Goal: Information Seeking & Learning: Learn about a topic

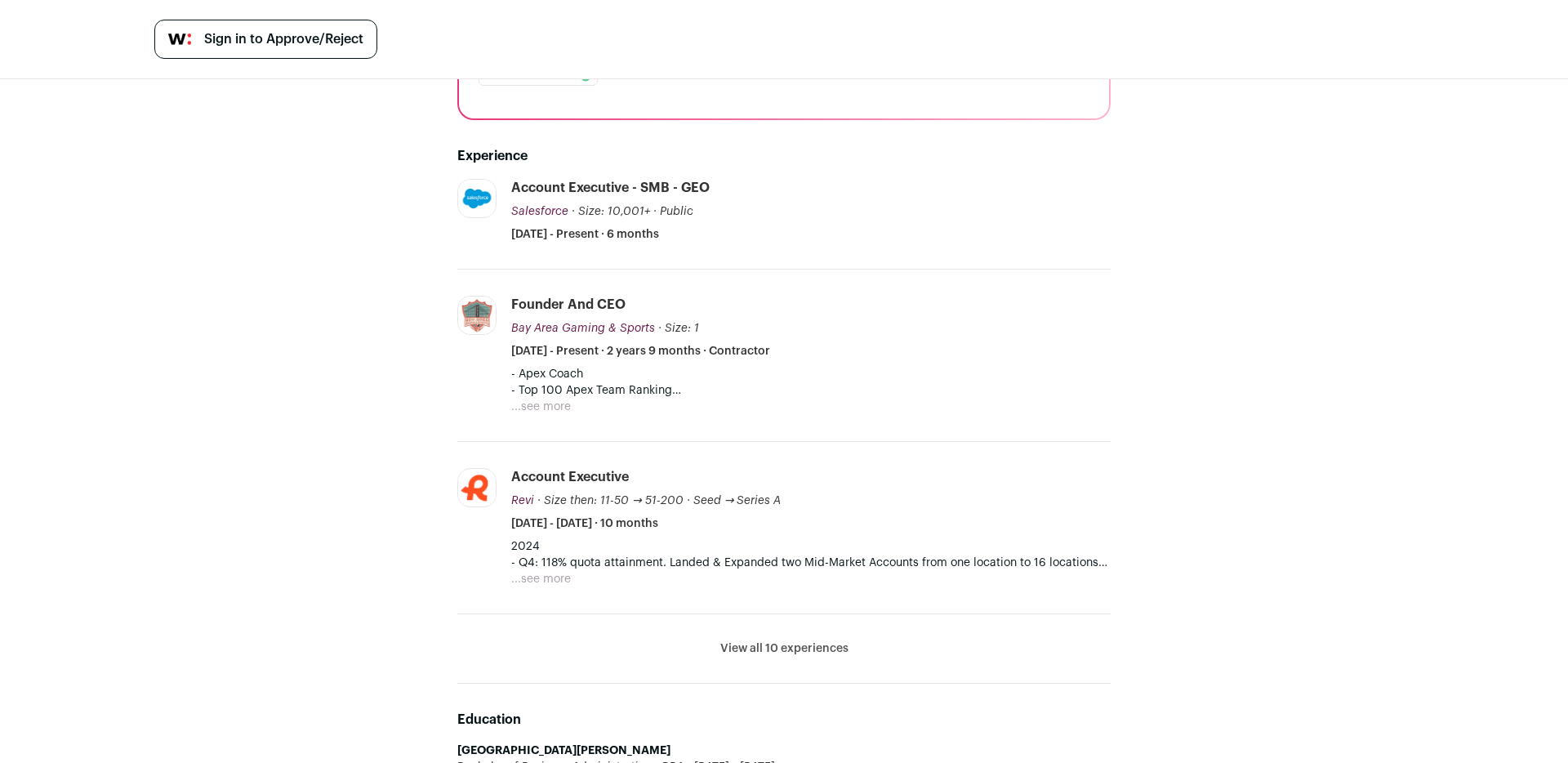
scroll to position [377, 0]
click at [762, 638] on button "View all 10 experiences" at bounding box center [784, 646] width 128 height 16
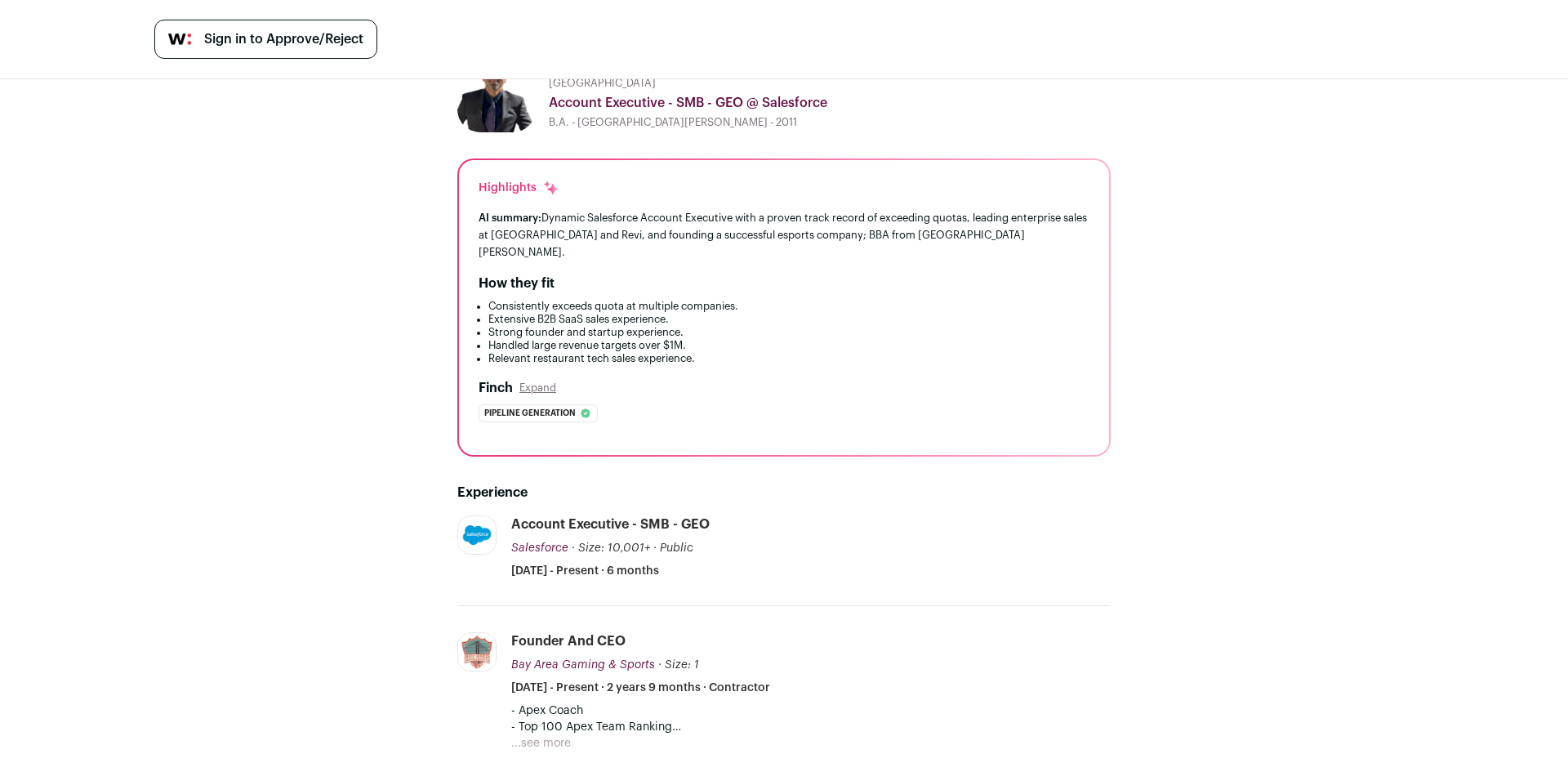
scroll to position [0, 0]
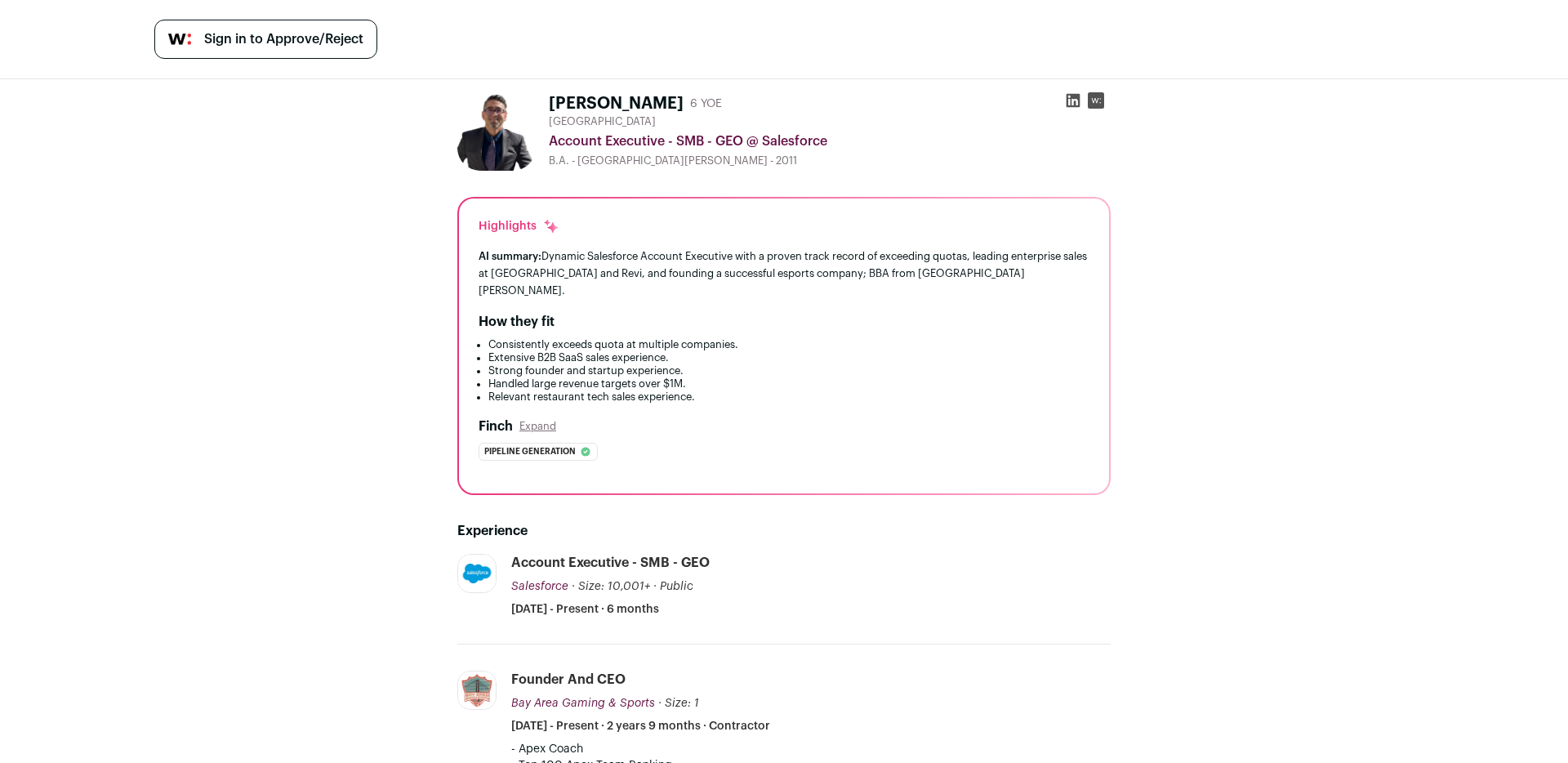
click at [486, 112] on img at bounding box center [496, 131] width 78 height 78
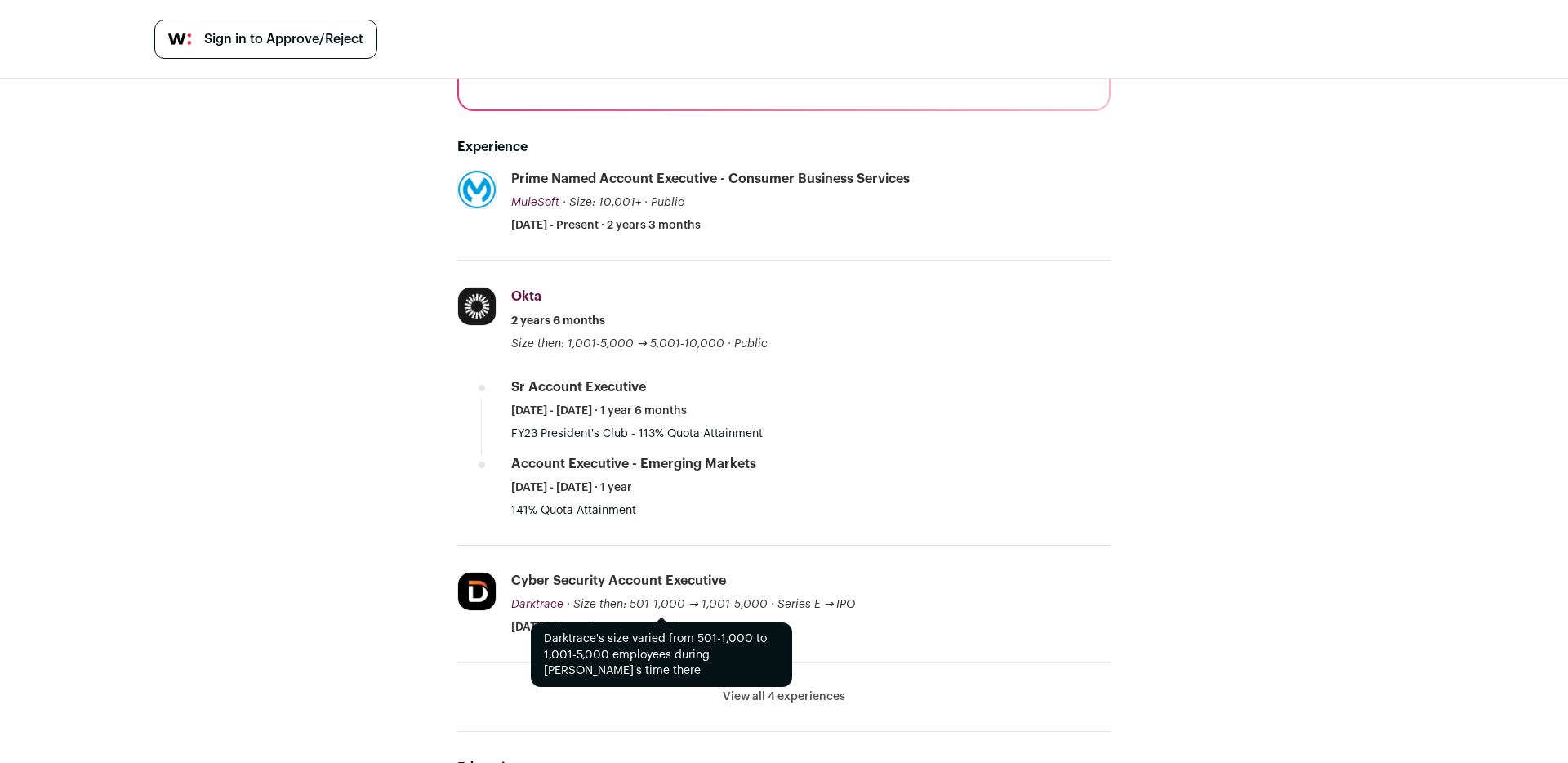
scroll to position [395, 0]
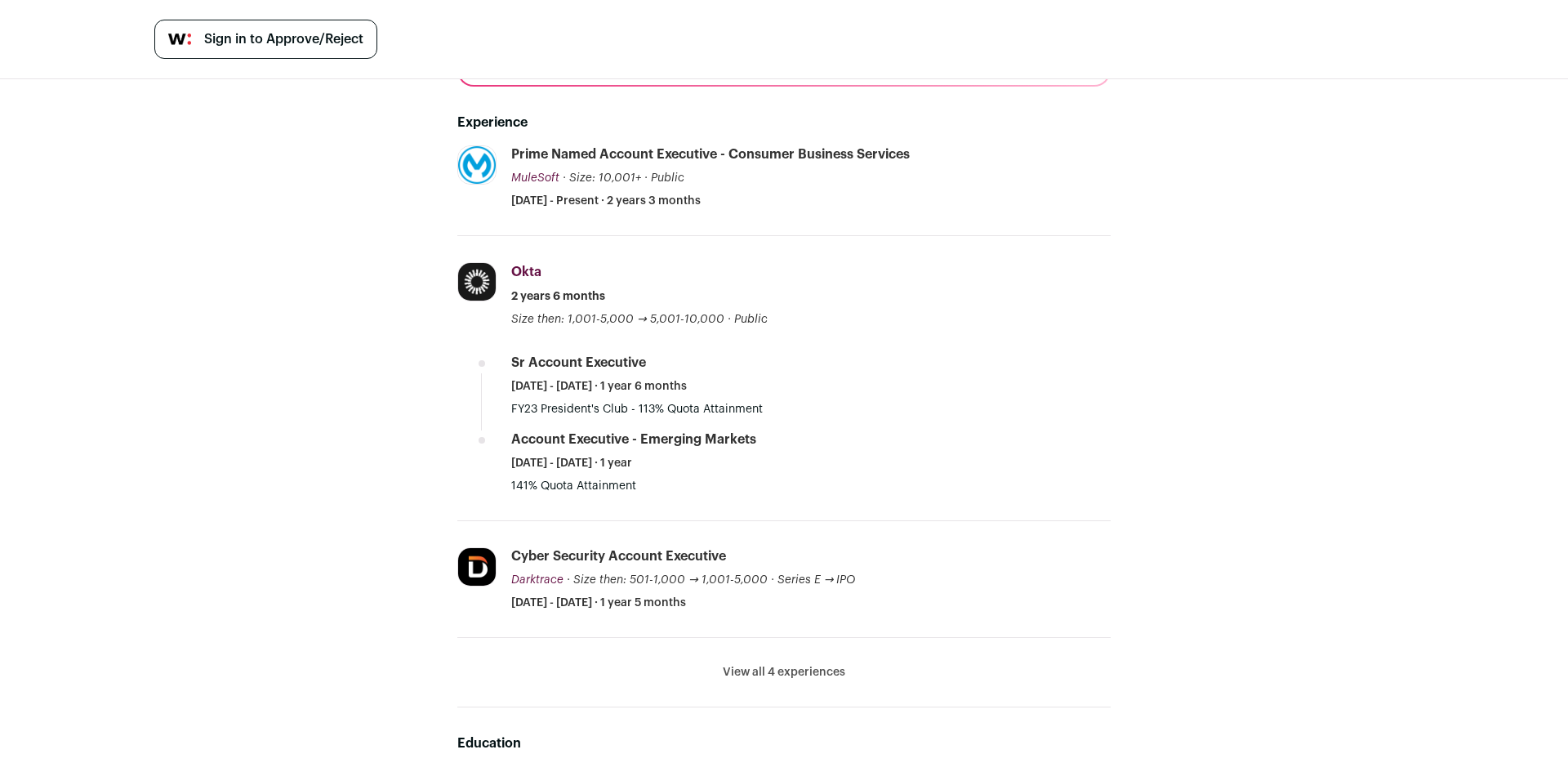
click at [745, 663] on button "View all 4 experiences" at bounding box center [784, 671] width 122 height 16
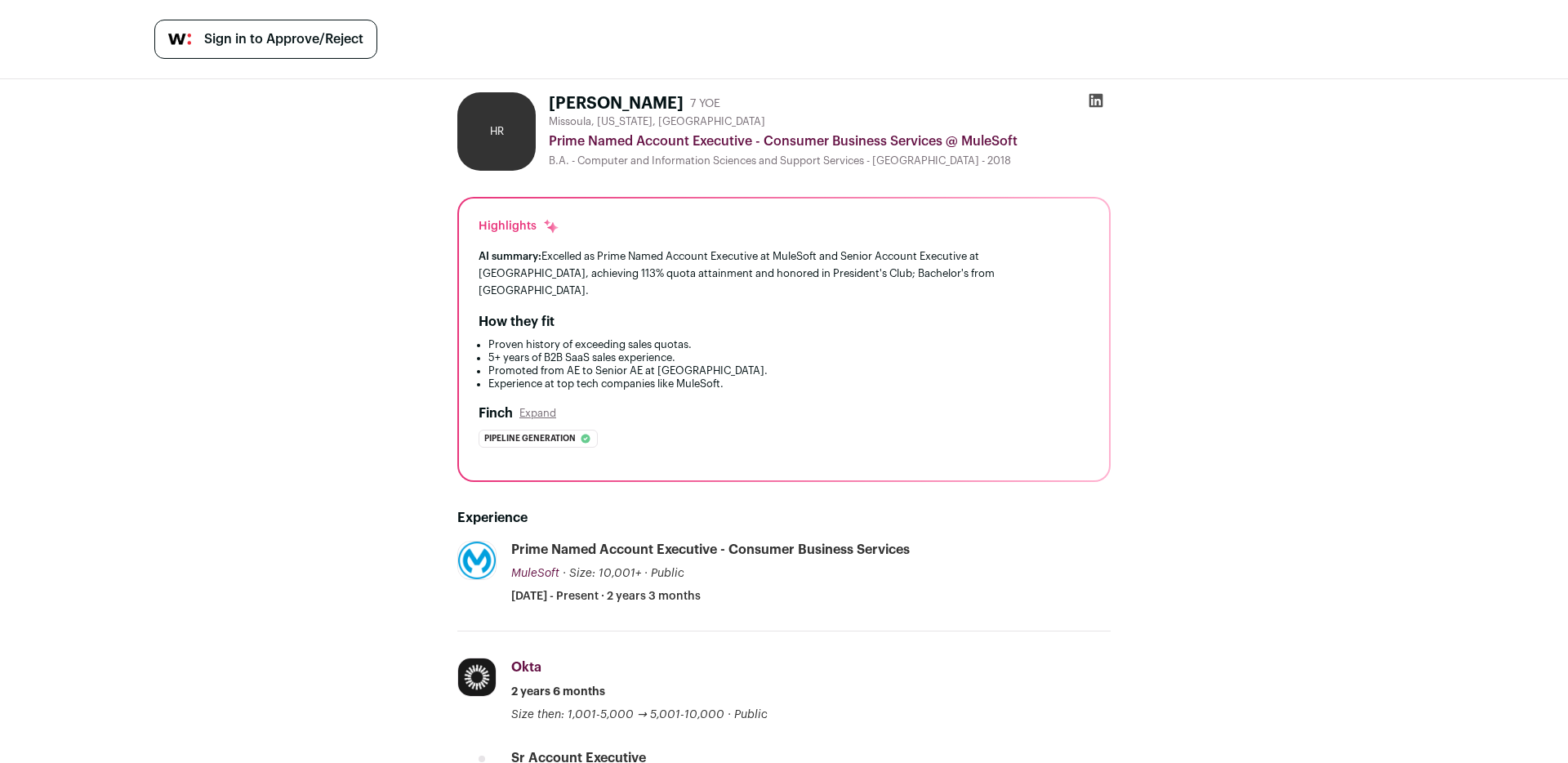
scroll to position [1, 0]
drag, startPoint x: 550, startPoint y: 98, endPoint x: 663, endPoint y: 103, distance: 113.1
click at [663, 103] on h1 "Hayli Randolph" at bounding box center [616, 103] width 135 height 23
click at [1096, 107] on icon at bounding box center [1096, 101] width 14 height 14
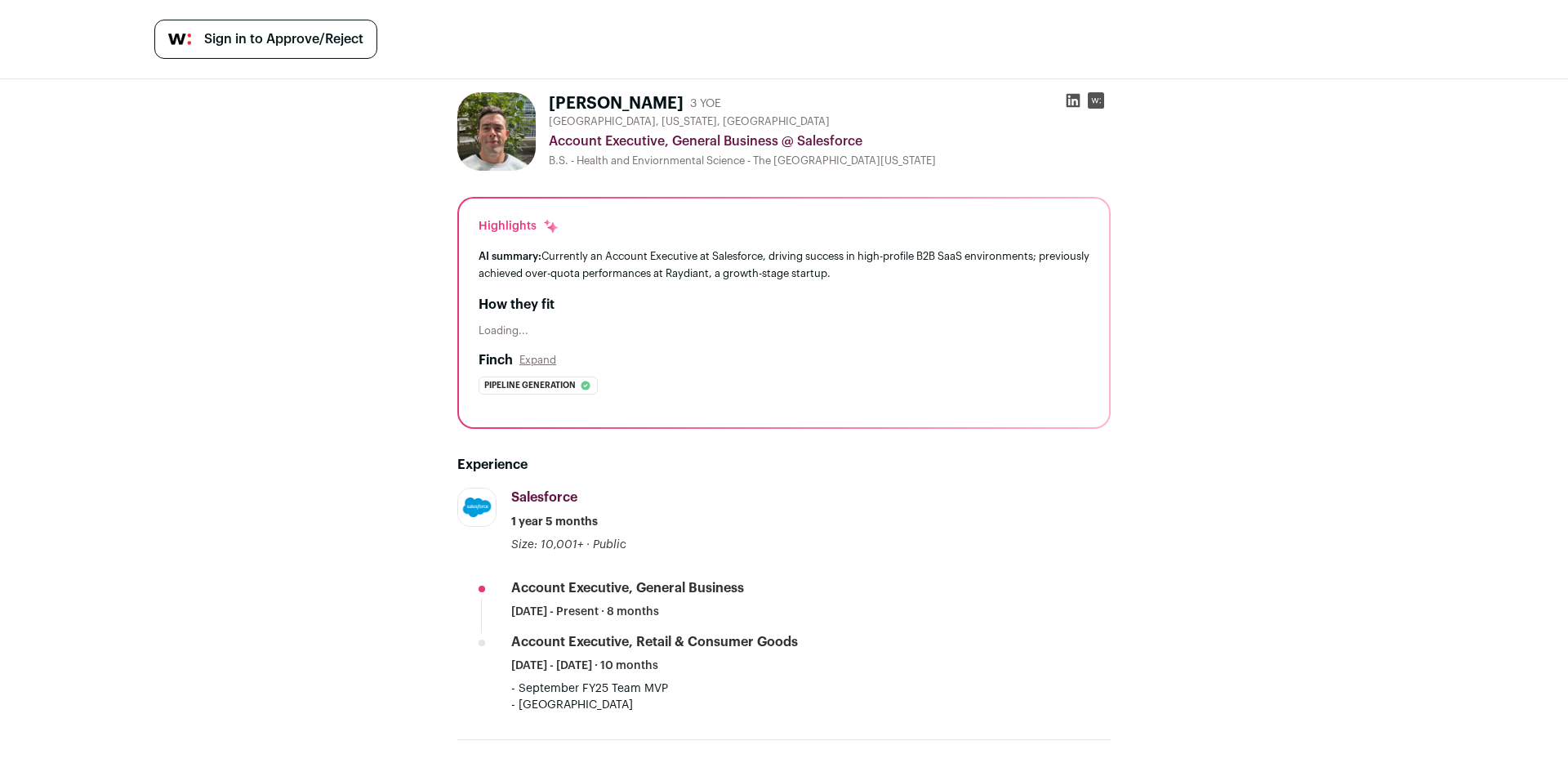
click at [488, 133] on img at bounding box center [496, 131] width 78 height 78
click at [1076, 104] on icon at bounding box center [1072, 100] width 16 height 16
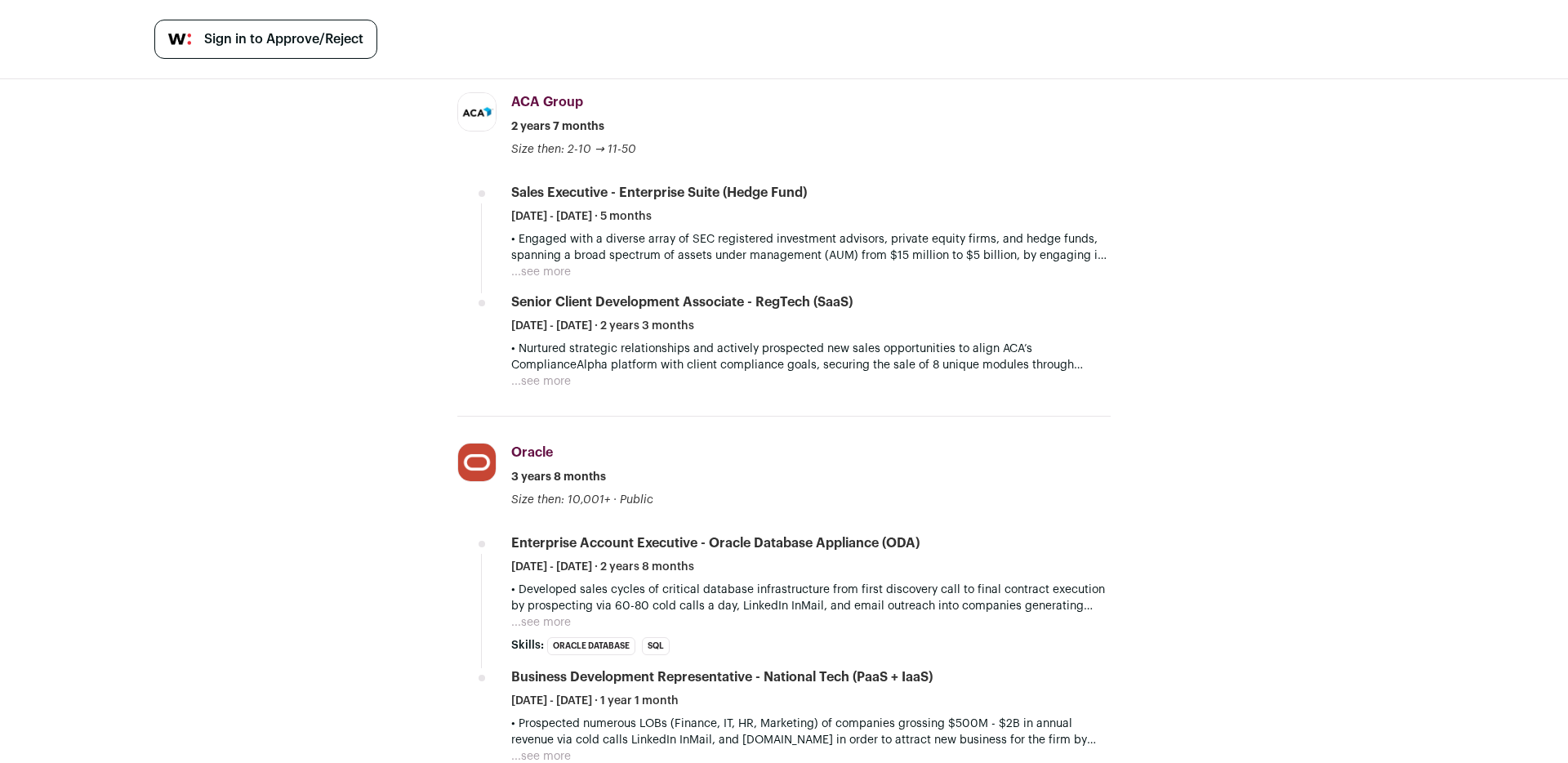
scroll to position [759, 0]
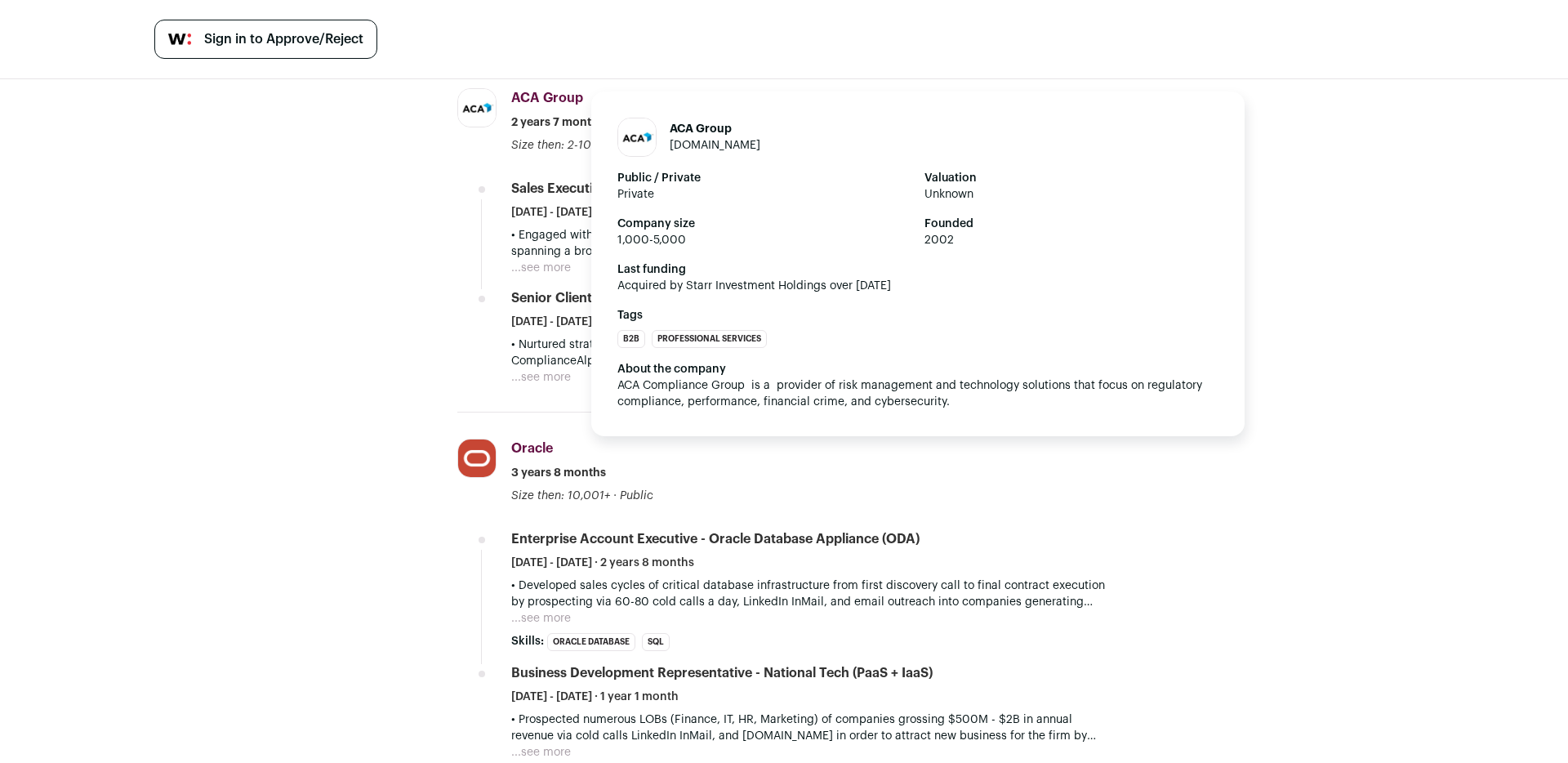
click at [524, 91] on span "ACA Group" at bounding box center [547, 97] width 72 height 13
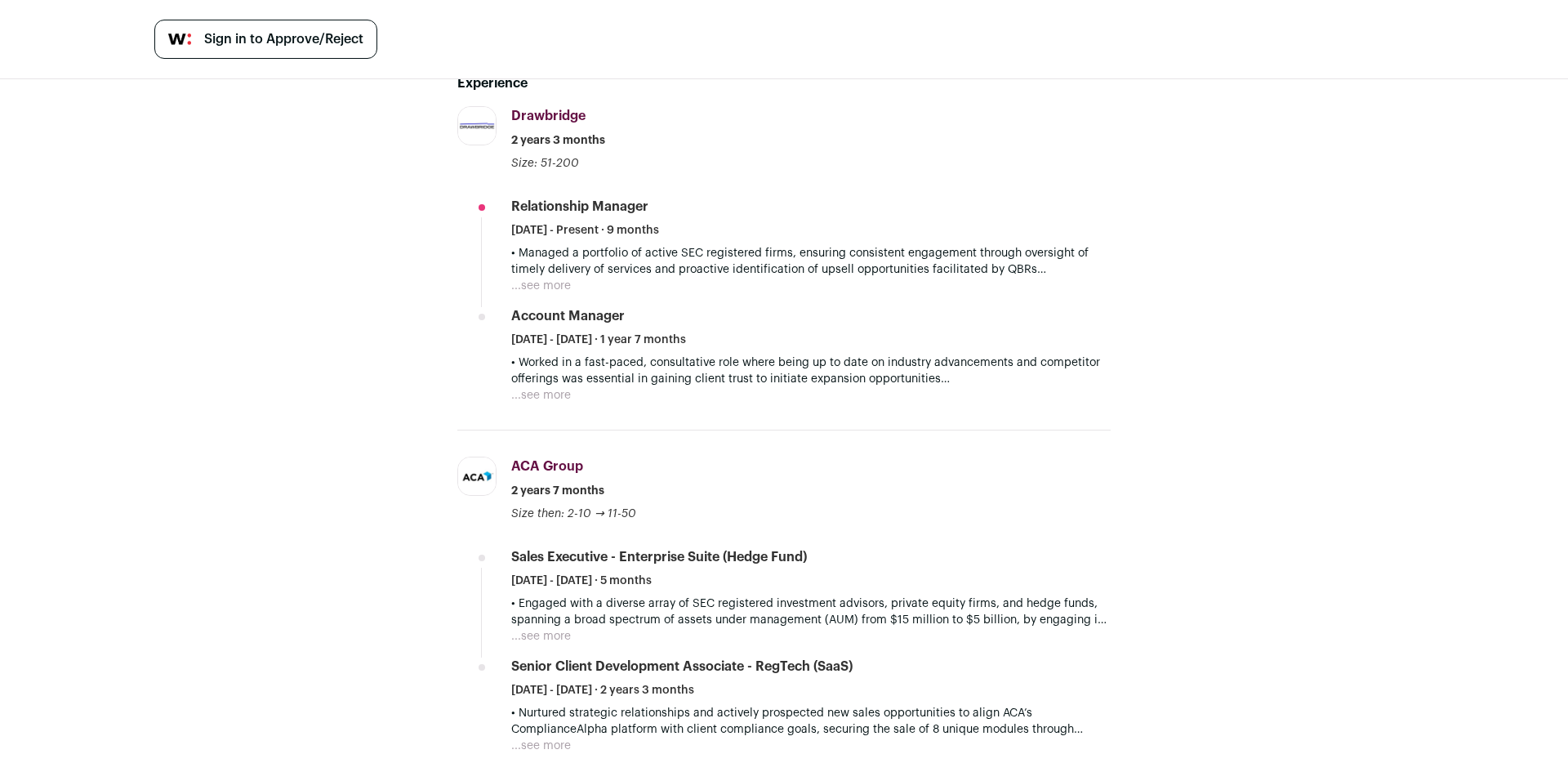
scroll to position [373, 0]
